Goal: Information Seeking & Learning: Learn about a topic

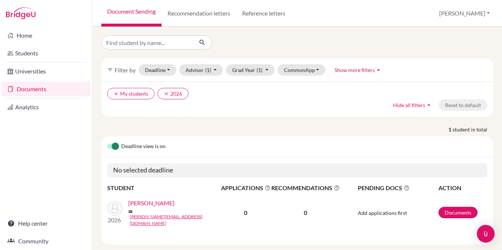
scroll to position [7, 0]
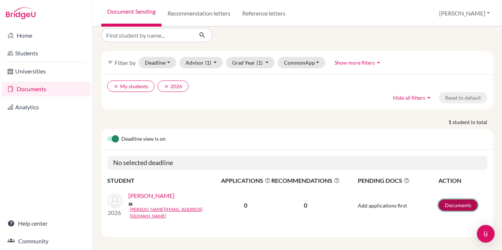
click at [453, 203] on link "Documents" at bounding box center [458, 205] width 39 height 11
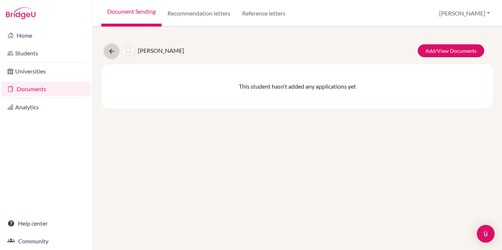
click at [107, 53] on button at bounding box center [112, 51] width 14 height 14
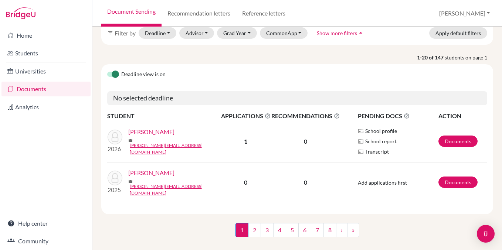
scroll to position [38, 0]
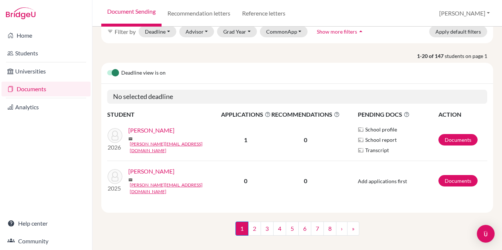
click at [247, 139] on b "1" at bounding box center [245, 139] width 3 height 7
click at [444, 137] on link "Documents" at bounding box center [458, 139] width 39 height 11
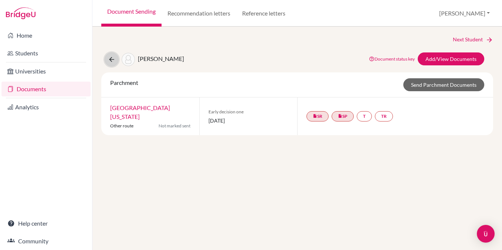
click at [108, 59] on icon at bounding box center [111, 59] width 7 height 7
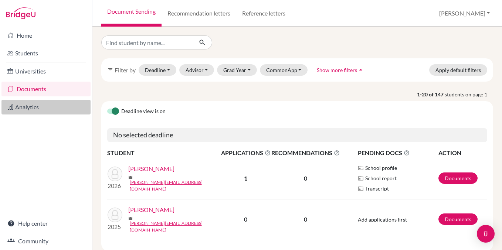
click at [47, 109] on link "Analytics" at bounding box center [45, 107] width 89 height 15
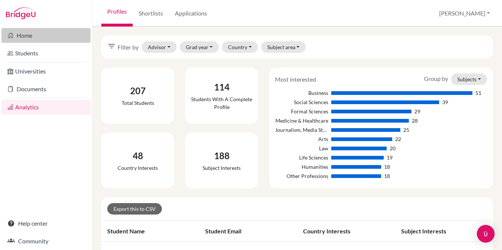
click at [47, 37] on link "Home" at bounding box center [45, 35] width 89 height 15
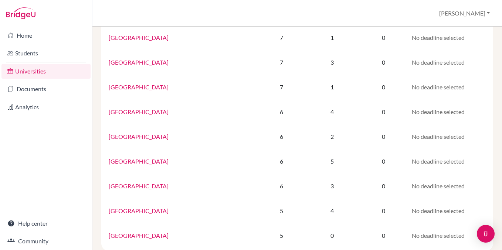
scroll to position [501, 0]
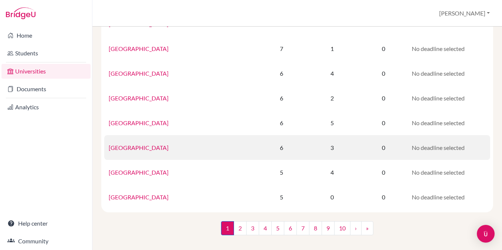
click at [139, 152] on td "[GEOGRAPHIC_DATA]" at bounding box center [181, 147] width 155 height 25
click at [139, 146] on link "[GEOGRAPHIC_DATA]" at bounding box center [139, 147] width 60 height 7
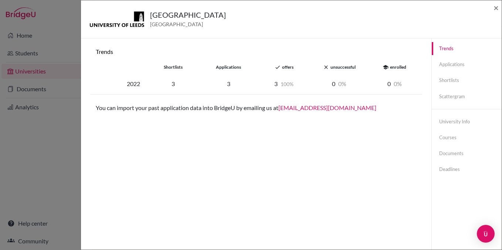
scroll to position [0, 0]
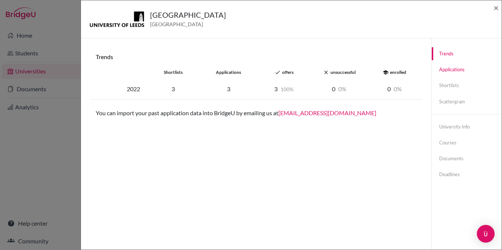
click at [455, 70] on link "Applications" at bounding box center [467, 69] width 70 height 13
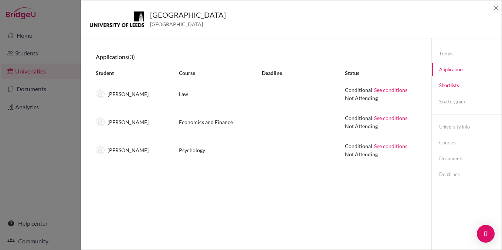
click at [457, 86] on link "Shortlists" at bounding box center [467, 85] width 70 height 13
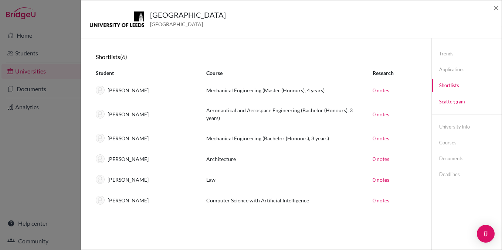
click at [450, 102] on link "Scattergram" at bounding box center [467, 101] width 70 height 13
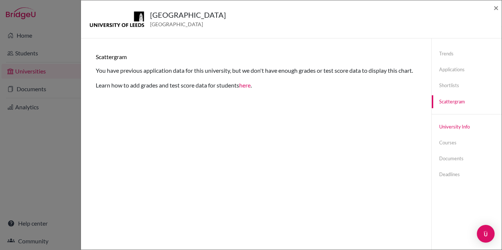
click at [454, 127] on link "University info" at bounding box center [467, 127] width 70 height 13
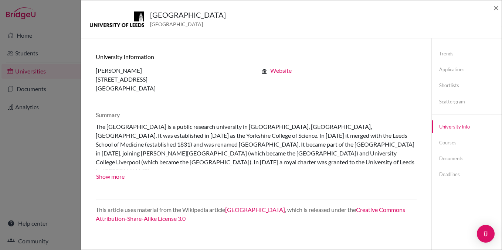
click at [55, 29] on div "[GEOGRAPHIC_DATA] [GEOGRAPHIC_DATA] × Trends shortlists applications done offer…" at bounding box center [251, 125] width 502 height 250
